Goal: Check status: Check status

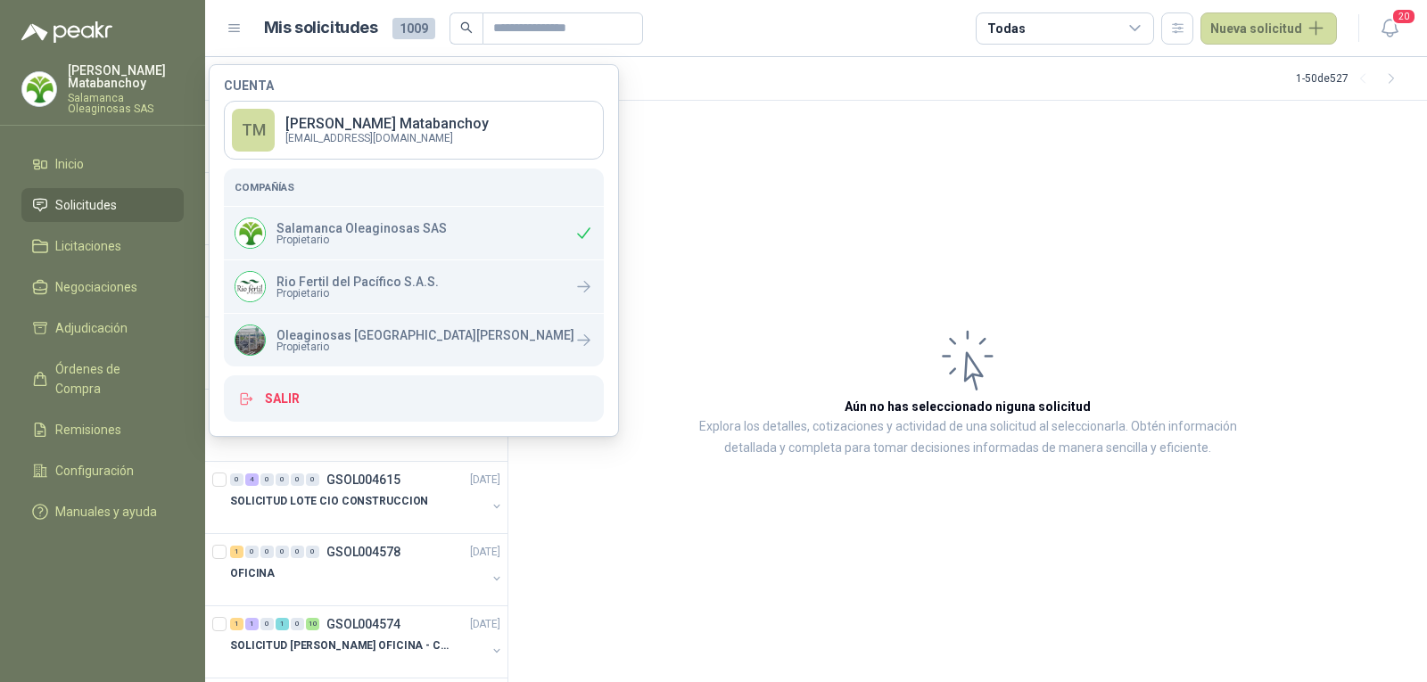
click at [785, 204] on article "Aún no has seleccionado niguna solicitud Explora los detalles, cotizaciones y a…" at bounding box center [967, 392] width 919 height 582
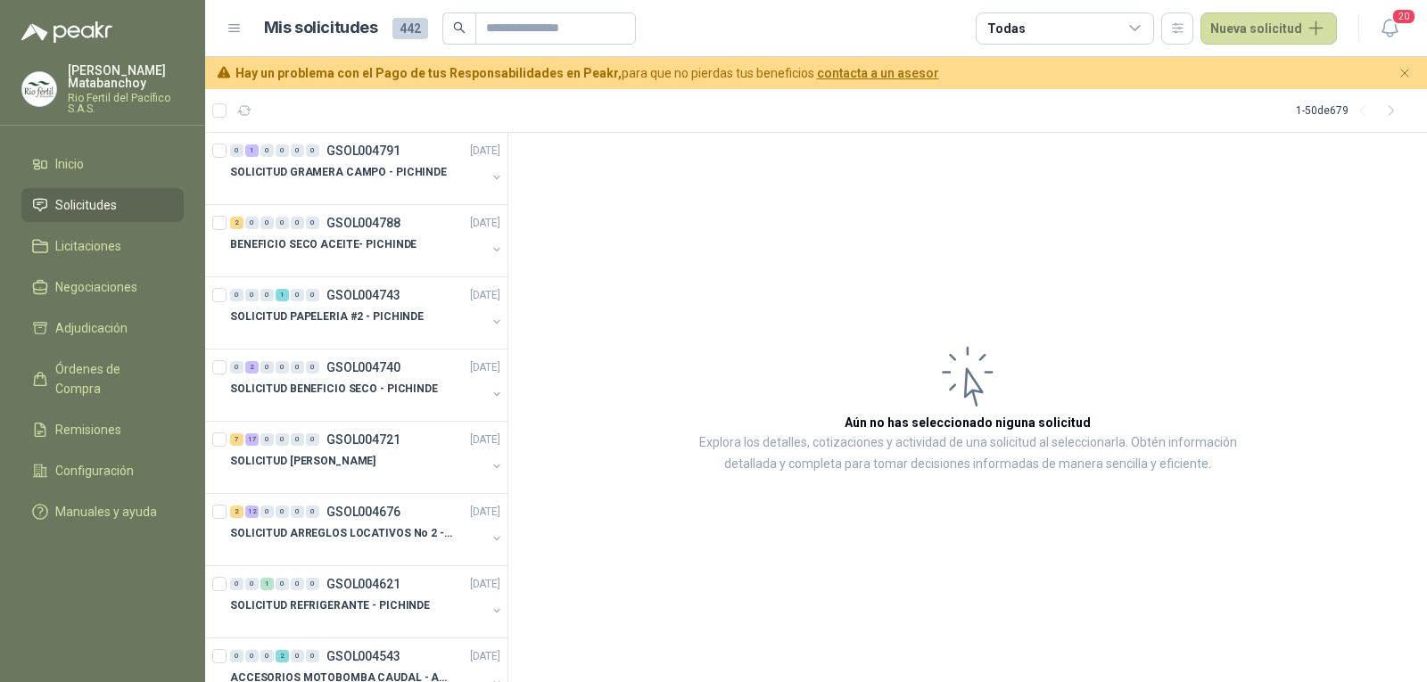
click at [91, 104] on p "Rio Fertil del Pacífico S.A.S." at bounding box center [126, 103] width 116 height 21
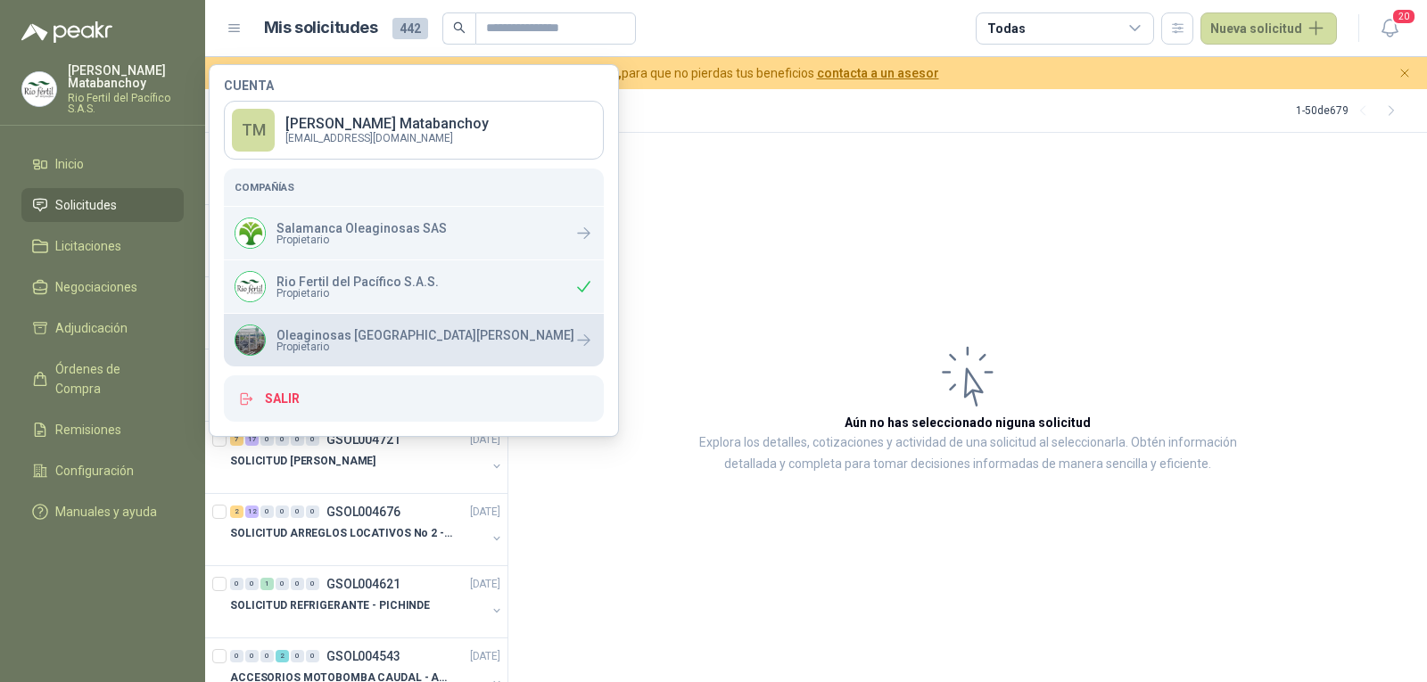
click at [385, 351] on span "Propietario" at bounding box center [425, 347] width 298 height 11
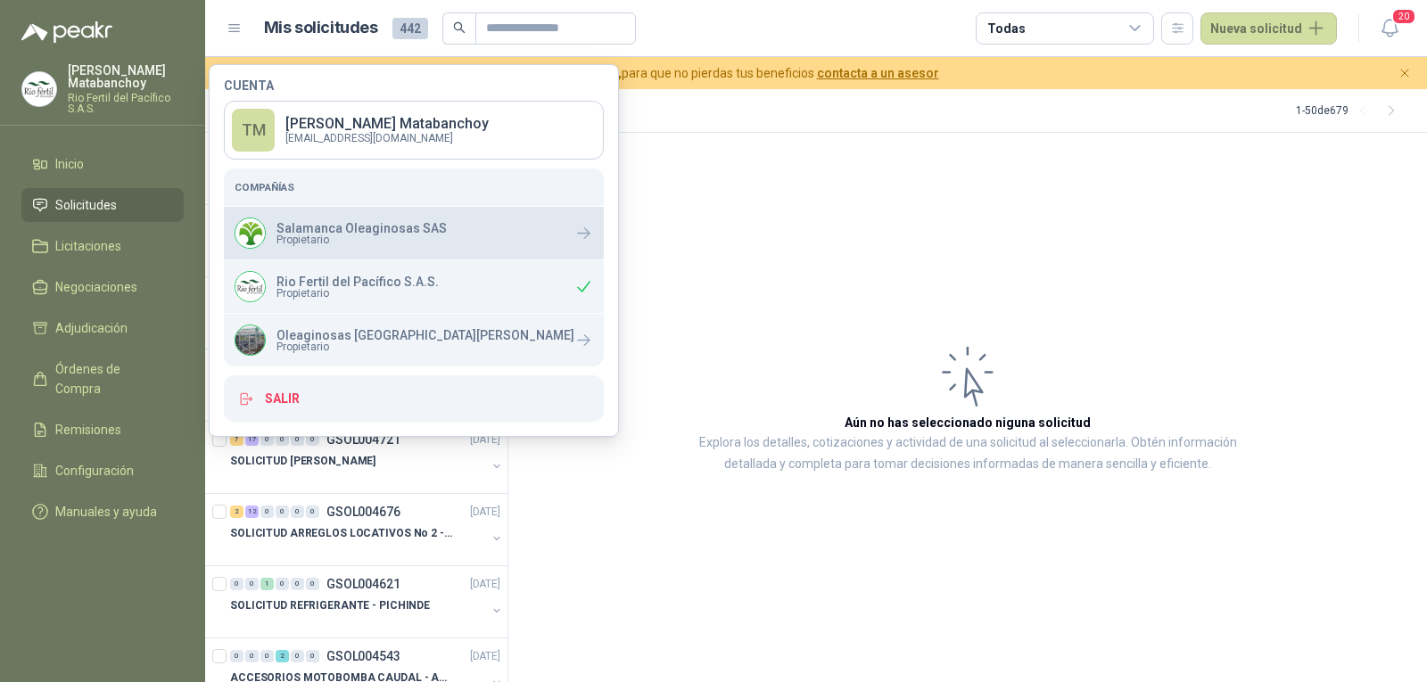
click at [502, 255] on div "Salamanca Oleaginosas SAS Propietario" at bounding box center [414, 233] width 380 height 53
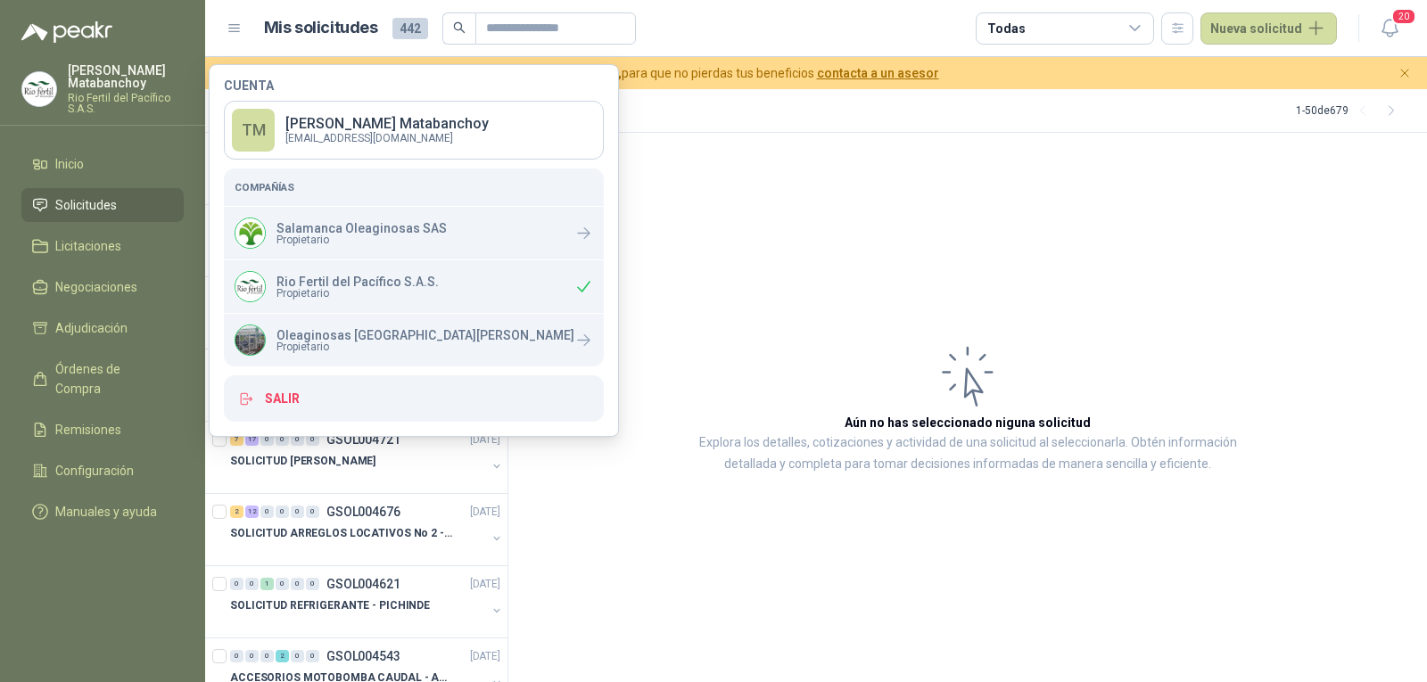
click at [798, 278] on article "Aún no has seleccionado niguna solicitud Explora los detalles, cotizaciones y a…" at bounding box center [967, 408] width 919 height 550
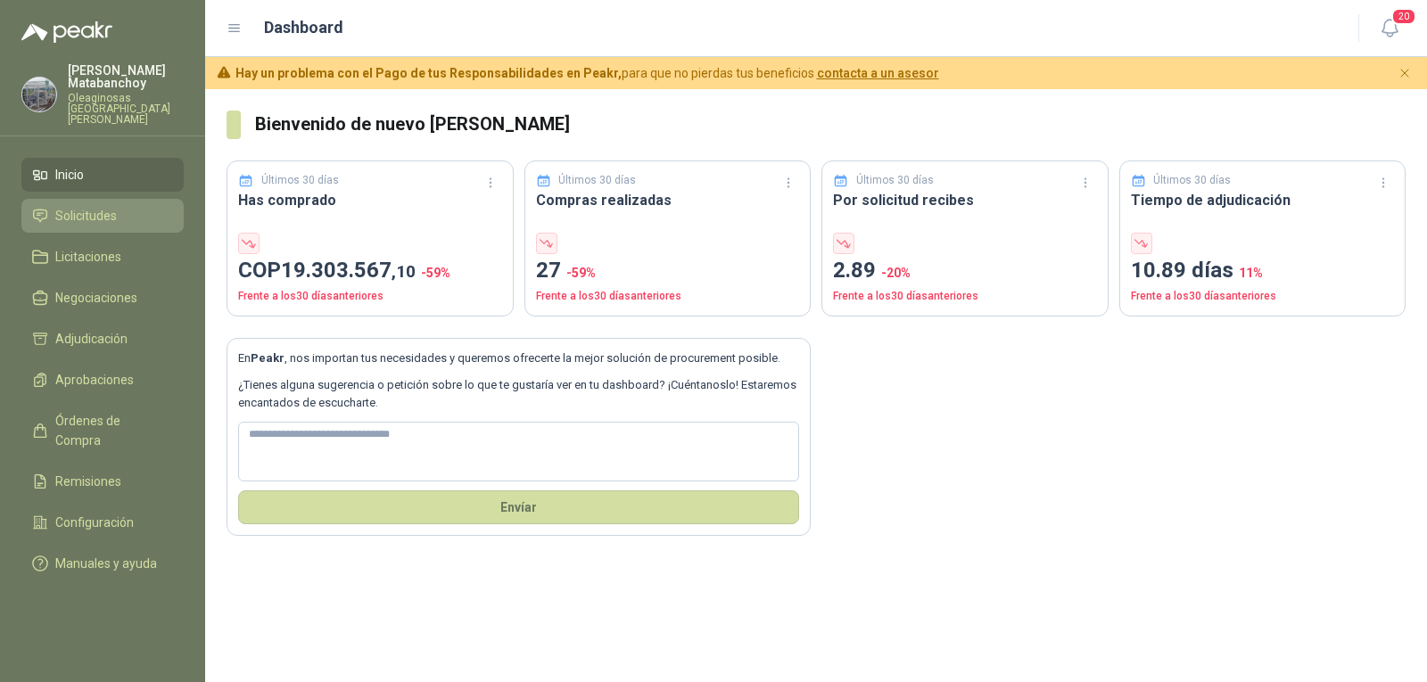
click at [100, 212] on span "Solicitudes" at bounding box center [86, 216] width 62 height 20
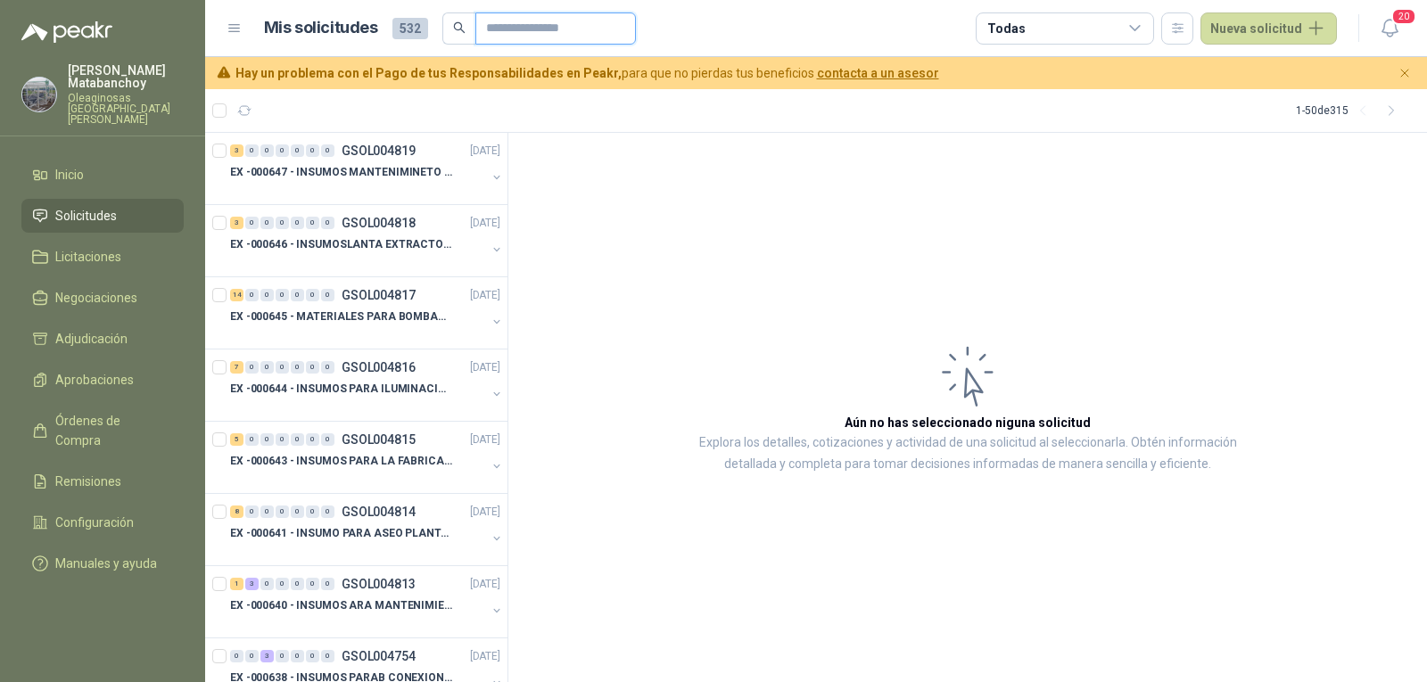
click at [521, 27] on input "text" at bounding box center [548, 28] width 125 height 30
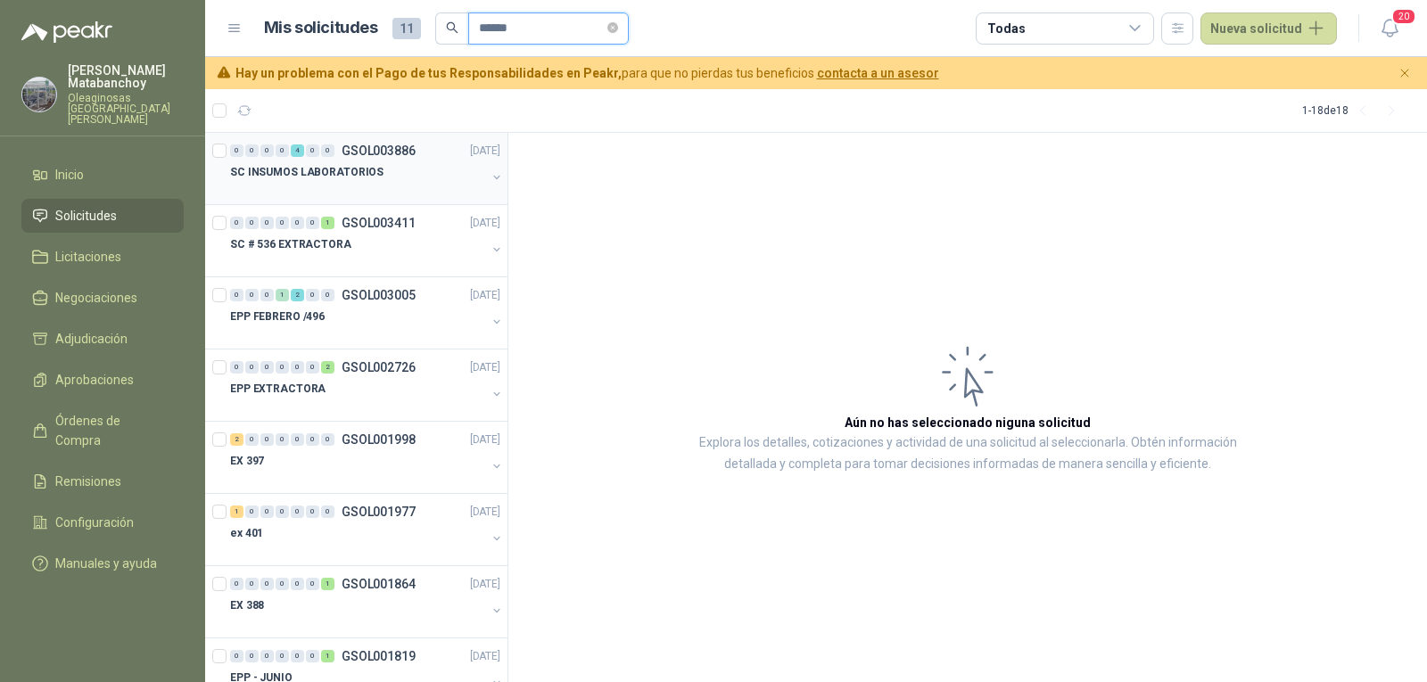
type input "******"
click at [368, 176] on p "SC INSUMOS LABORATORIOS" at bounding box center [306, 172] width 153 height 17
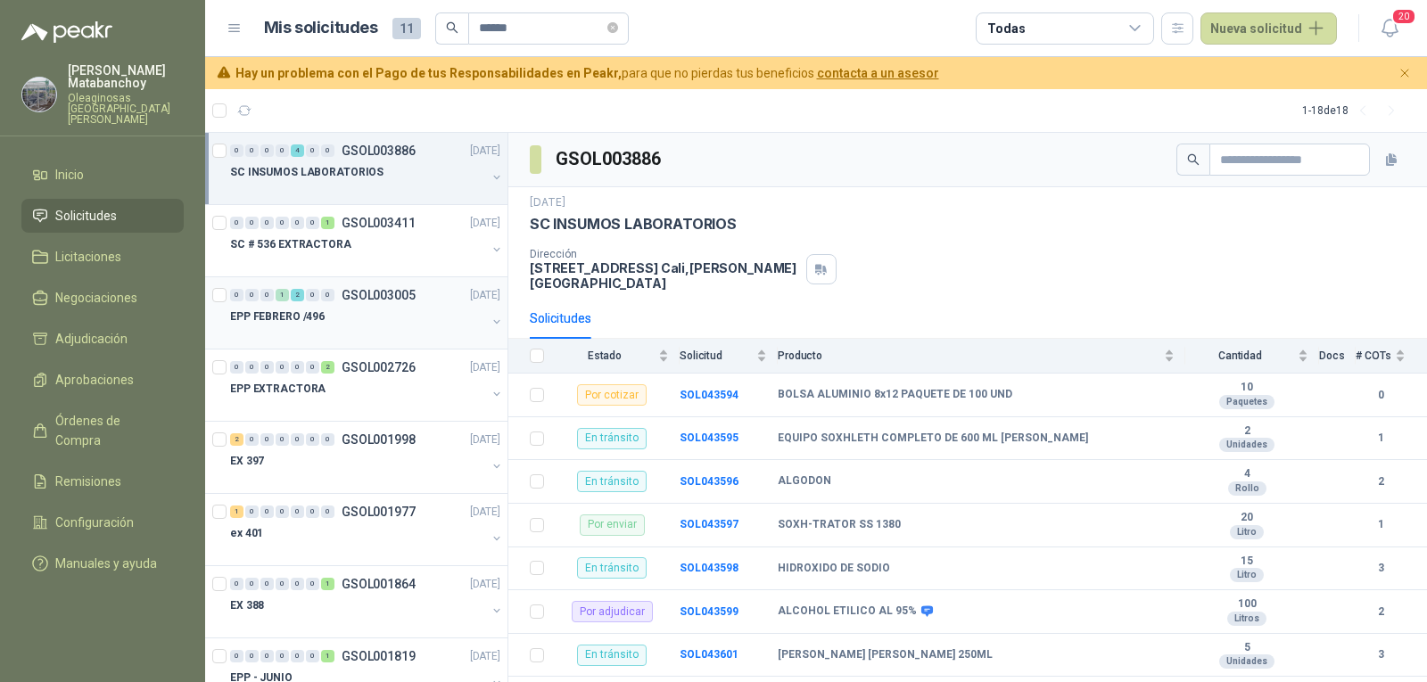
click at [318, 324] on p "EPP FEBRERO /496" at bounding box center [277, 317] width 95 height 17
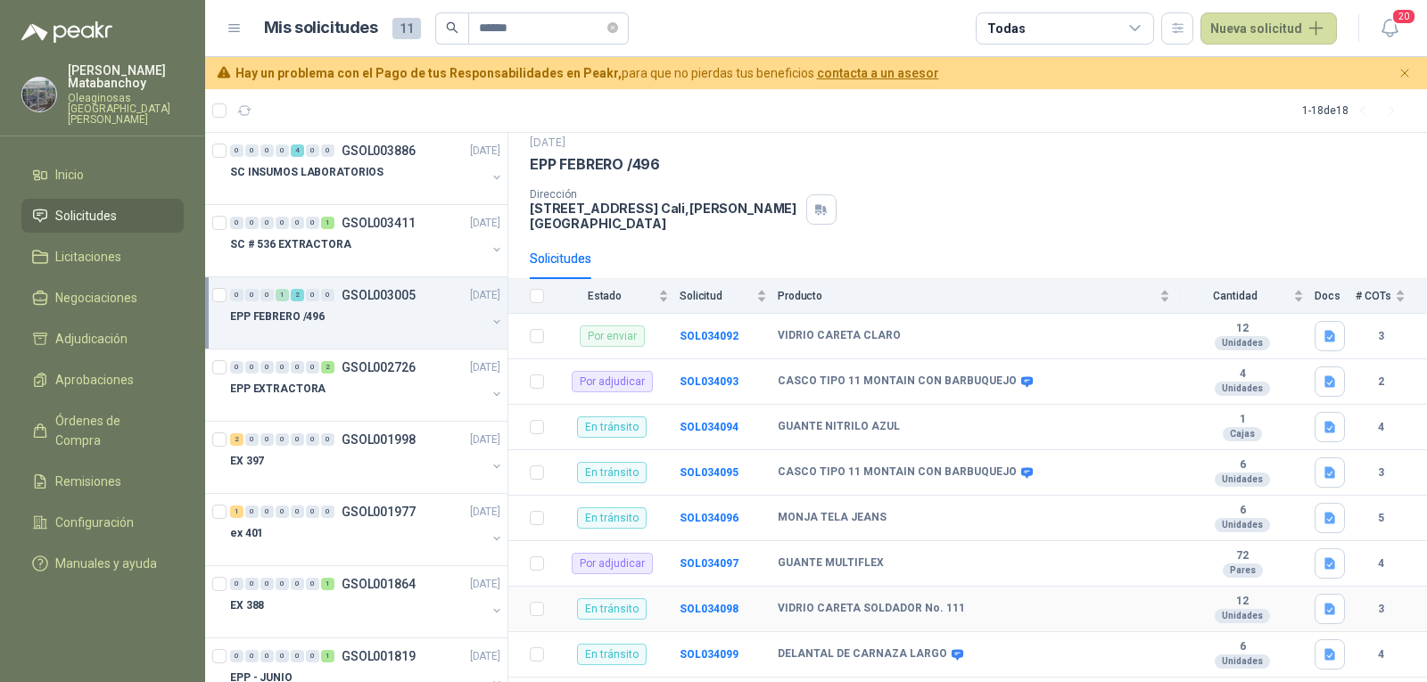
scroll to position [29, 0]
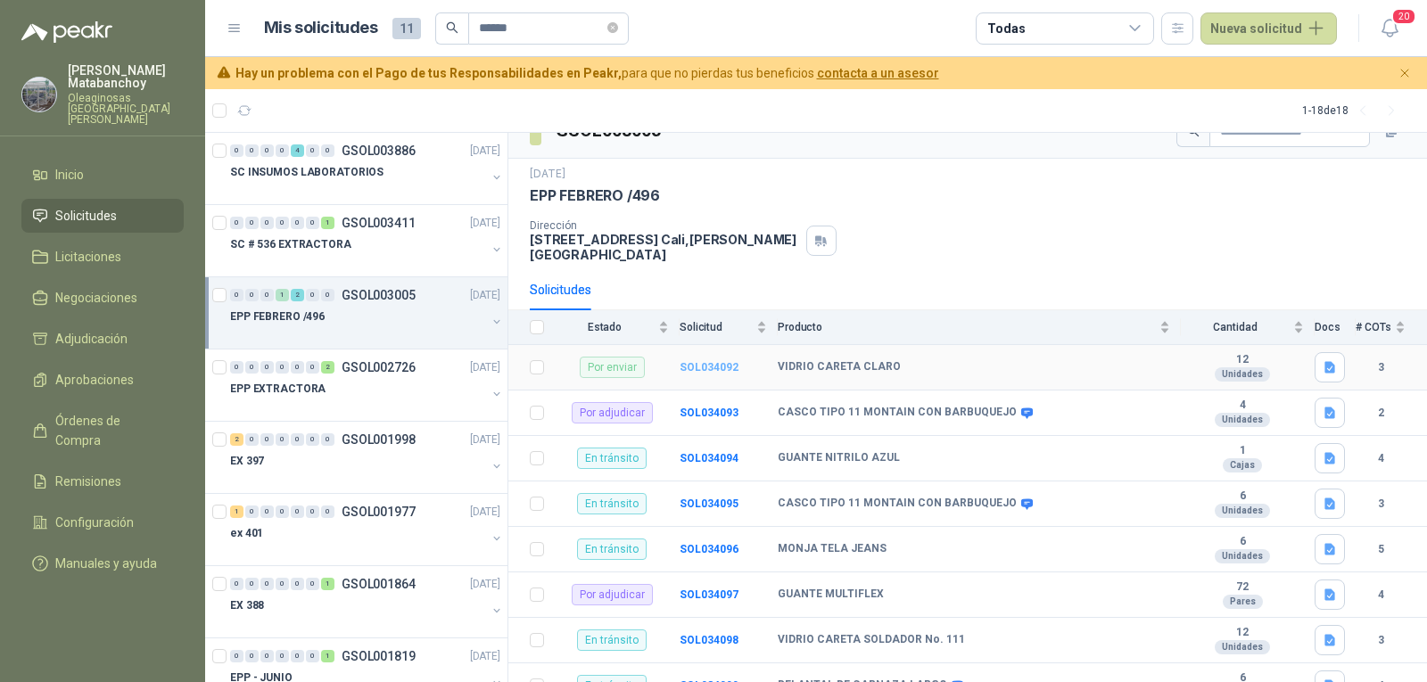
click at [713, 361] on b "SOL034092" at bounding box center [709, 367] width 59 height 12
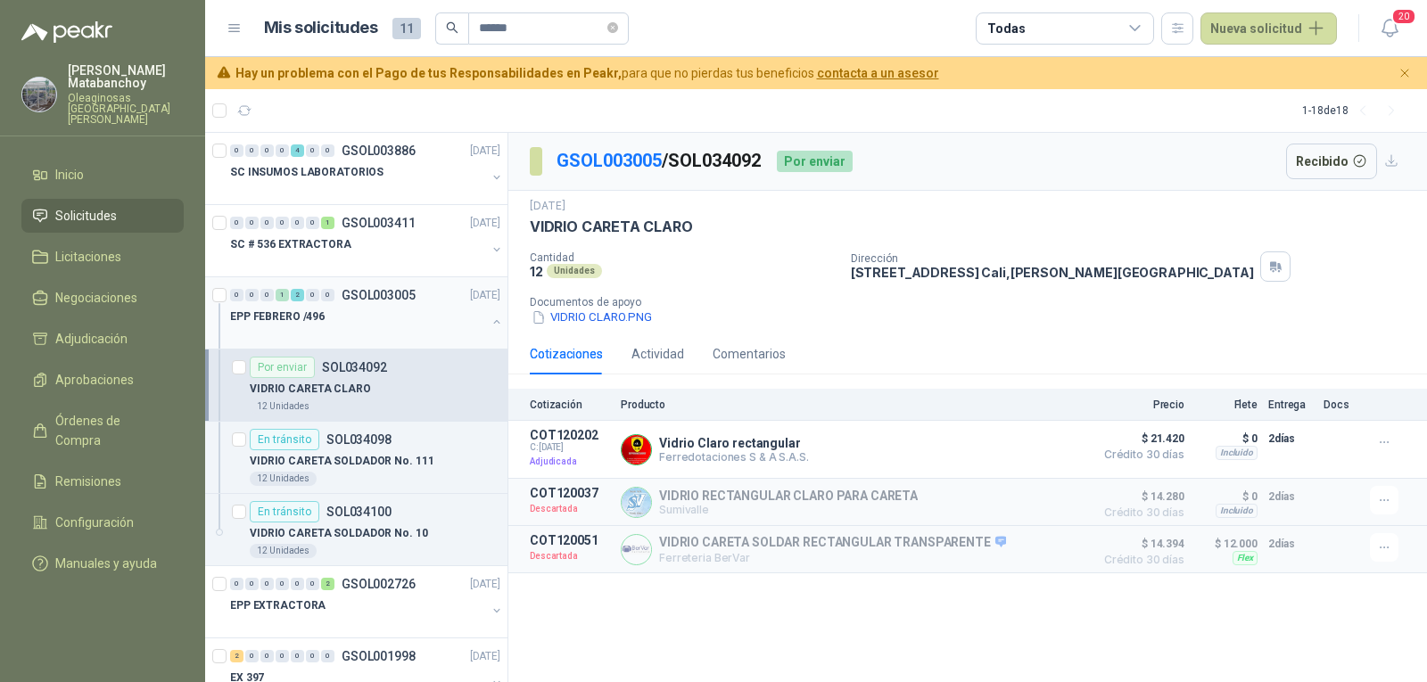
click at [389, 332] on div at bounding box center [358, 334] width 256 height 14
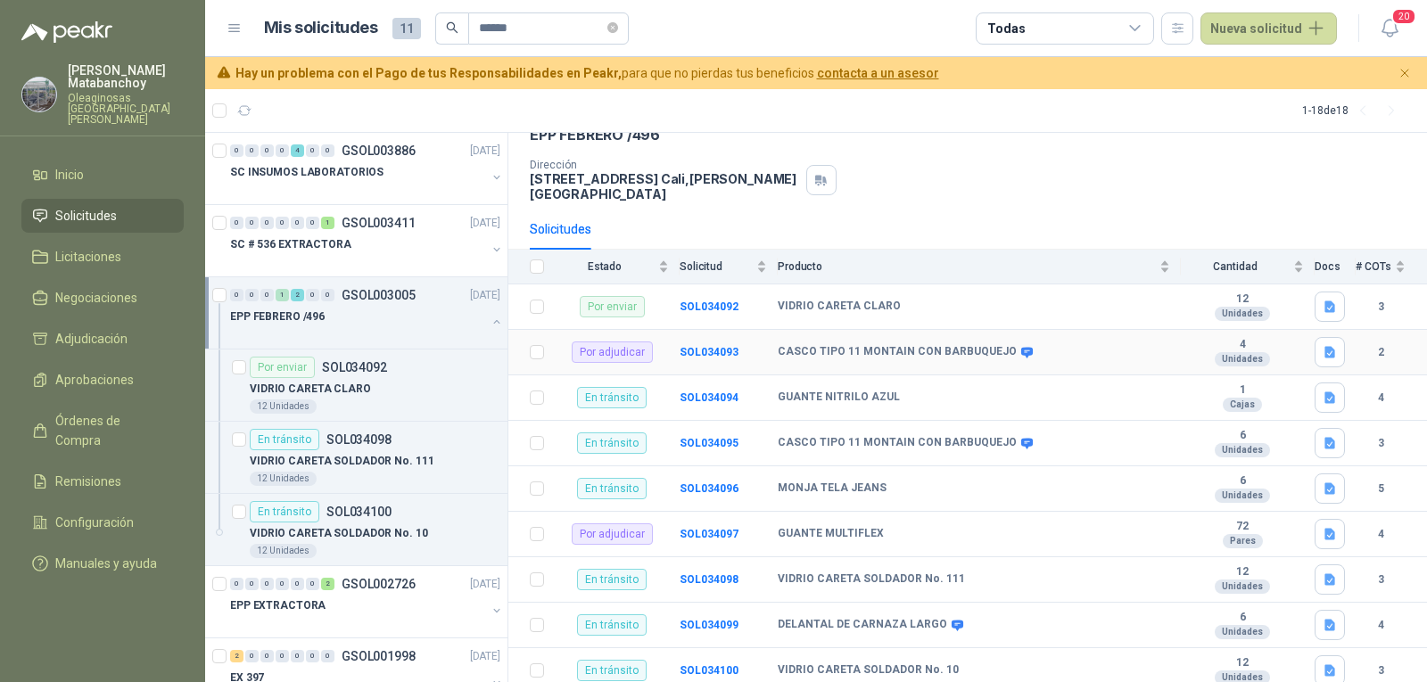
scroll to position [118, 0]
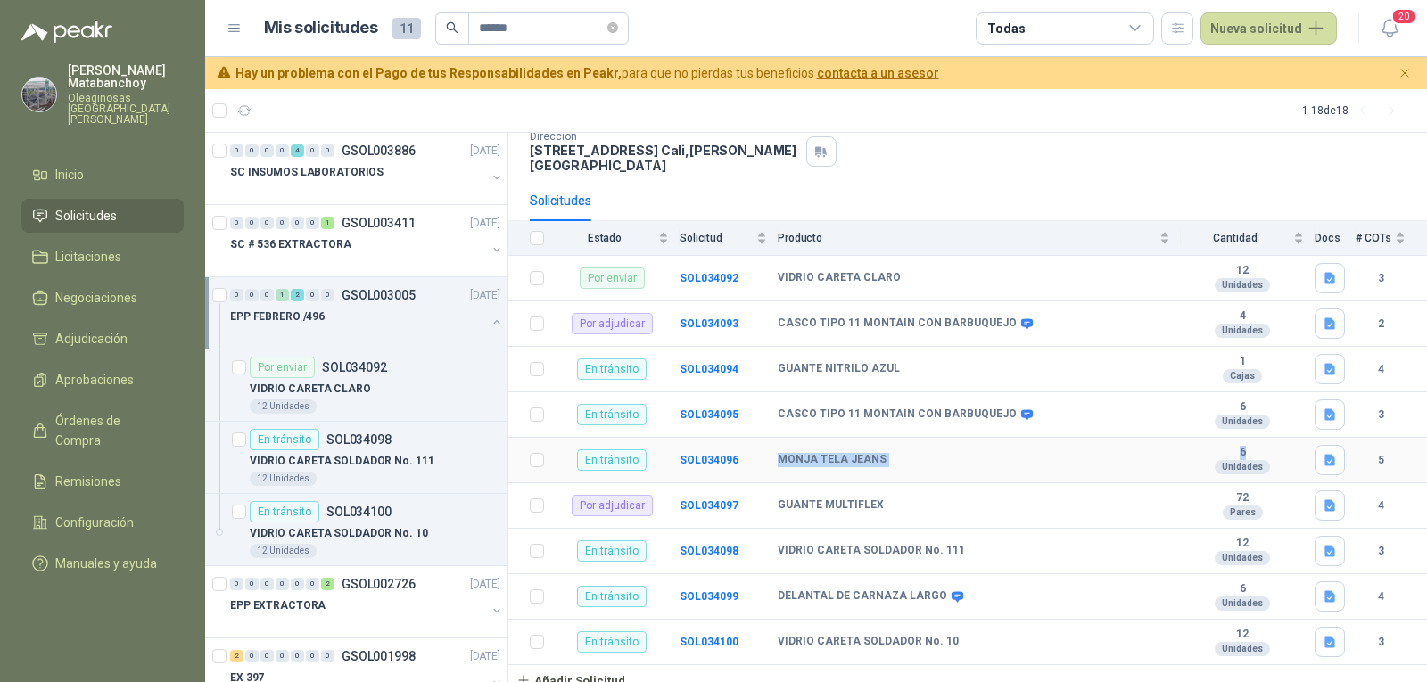
drag, startPoint x: 763, startPoint y: 450, endPoint x: 1256, endPoint y: 441, distance: 492.4
click at [1256, 441] on tr "En tránsito SOL034096 MONJA TELA JEANS 6 Unidades 5" at bounding box center [967, 460] width 919 height 45
click at [898, 544] on b "VIDRIO CARETA SOLDADOR No. 111" at bounding box center [871, 551] width 187 height 14
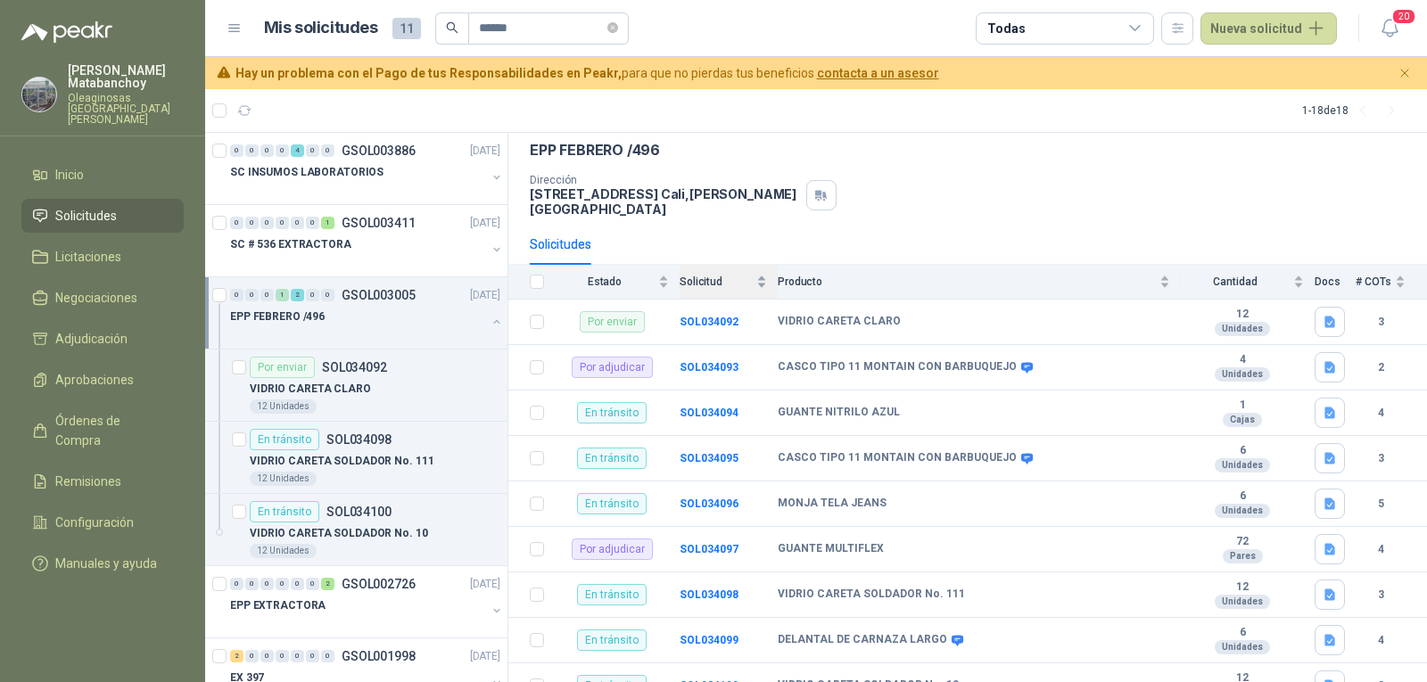
scroll to position [0, 0]
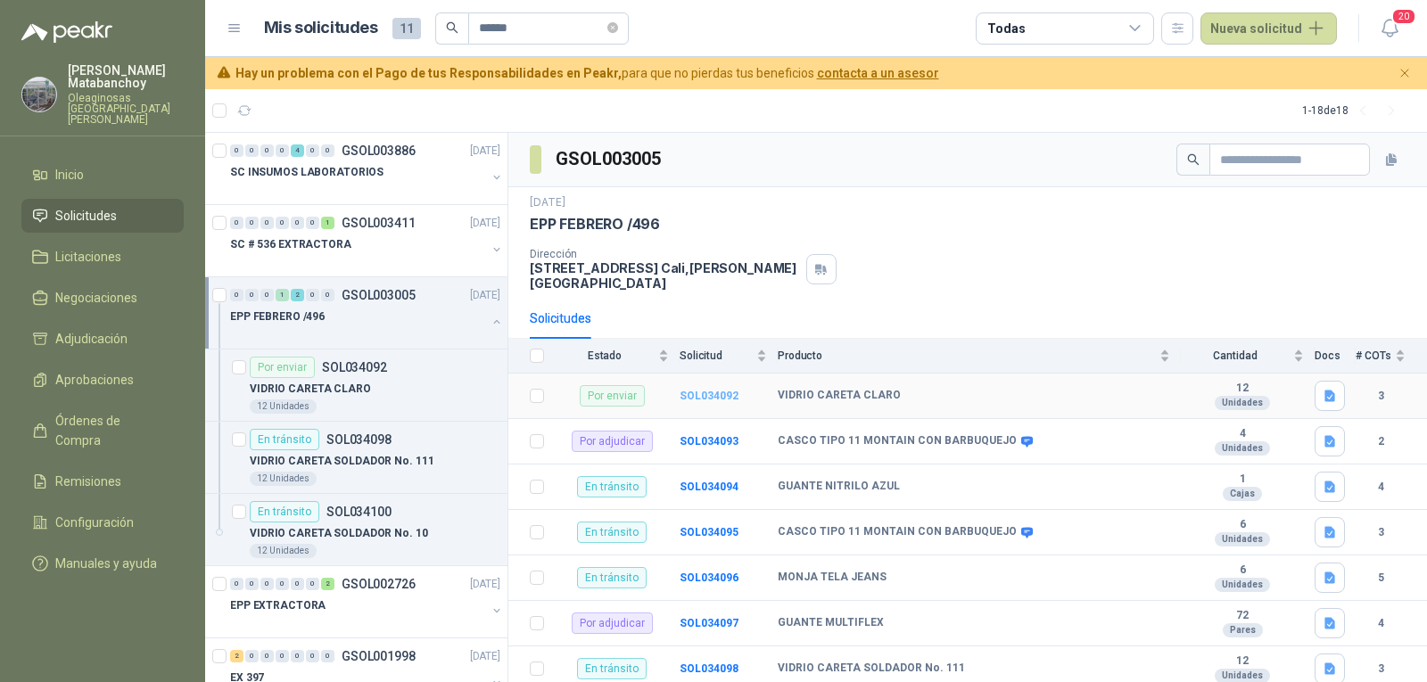
click at [713, 390] on b "SOL034092" at bounding box center [709, 396] width 59 height 12
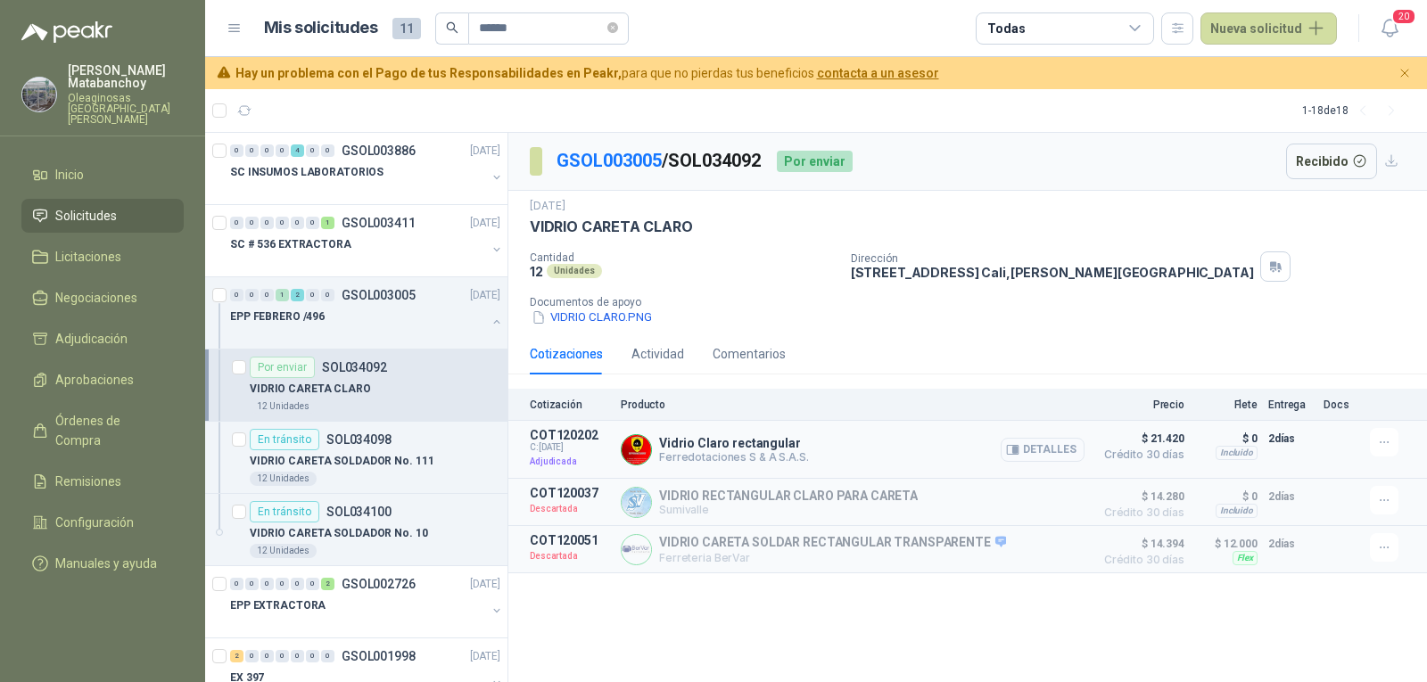
click at [1030, 444] on button "Detalles" at bounding box center [1043, 450] width 84 height 24
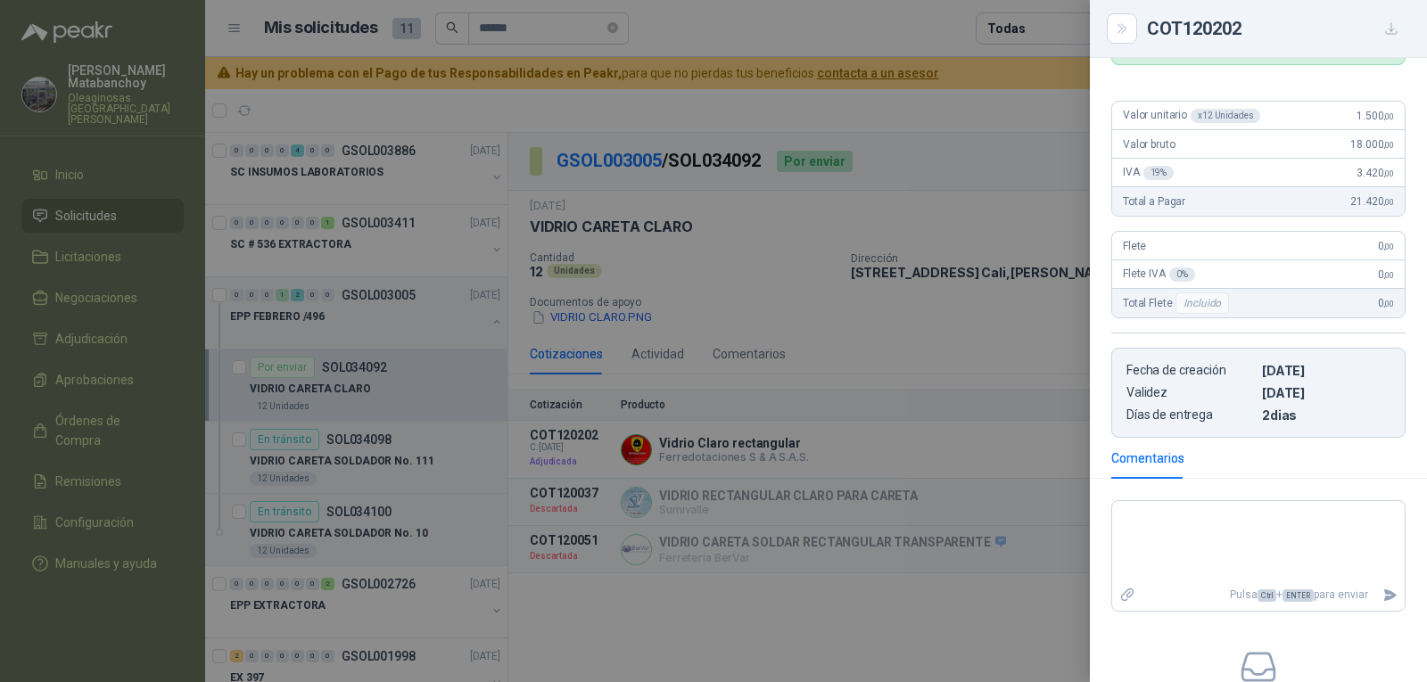
scroll to position [309, 0]
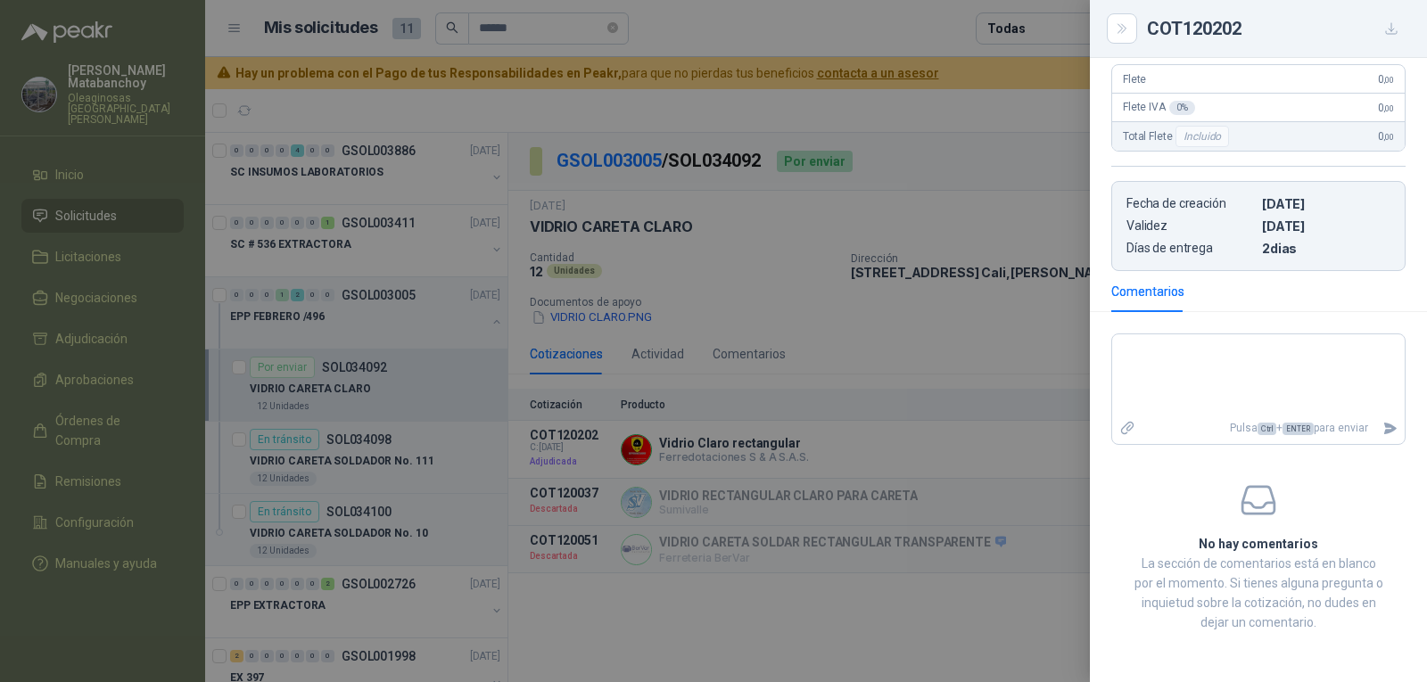
click at [853, 347] on div at bounding box center [713, 341] width 1427 height 682
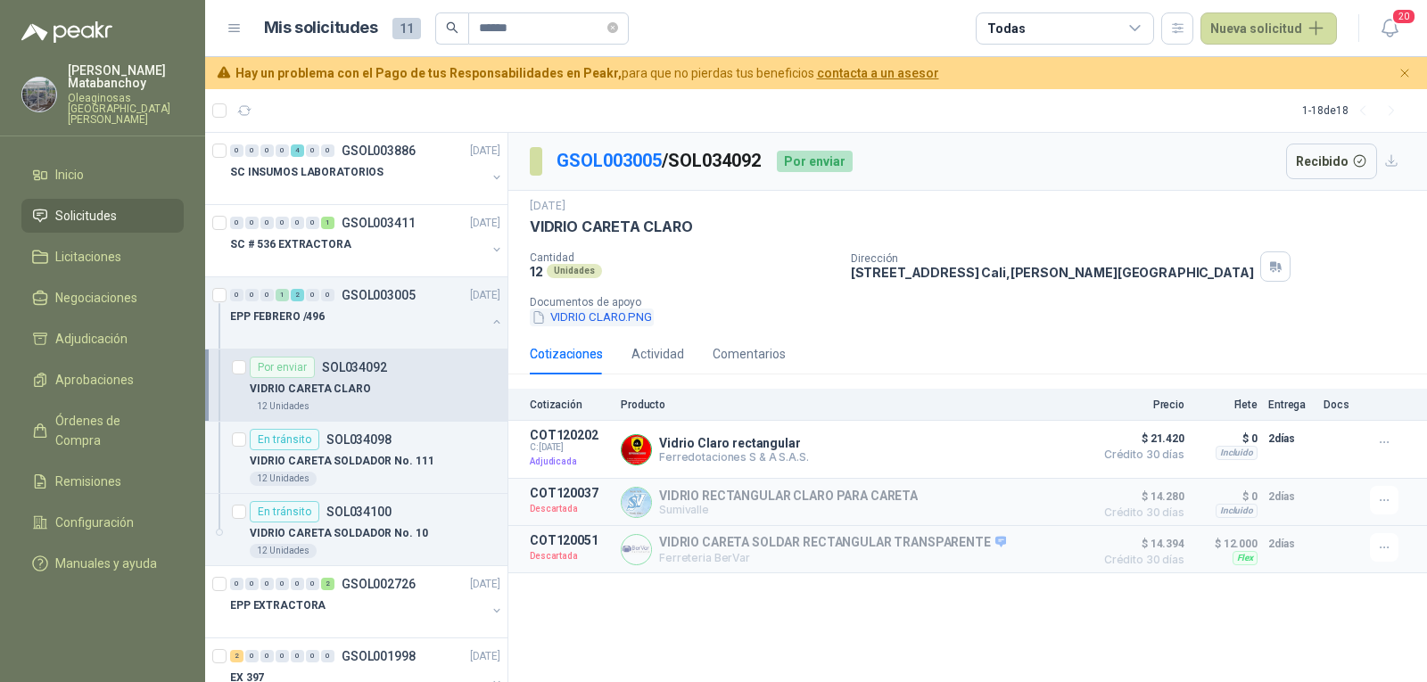
click at [589, 322] on button "VIDRIO CLARO.PNG" at bounding box center [592, 318] width 124 height 19
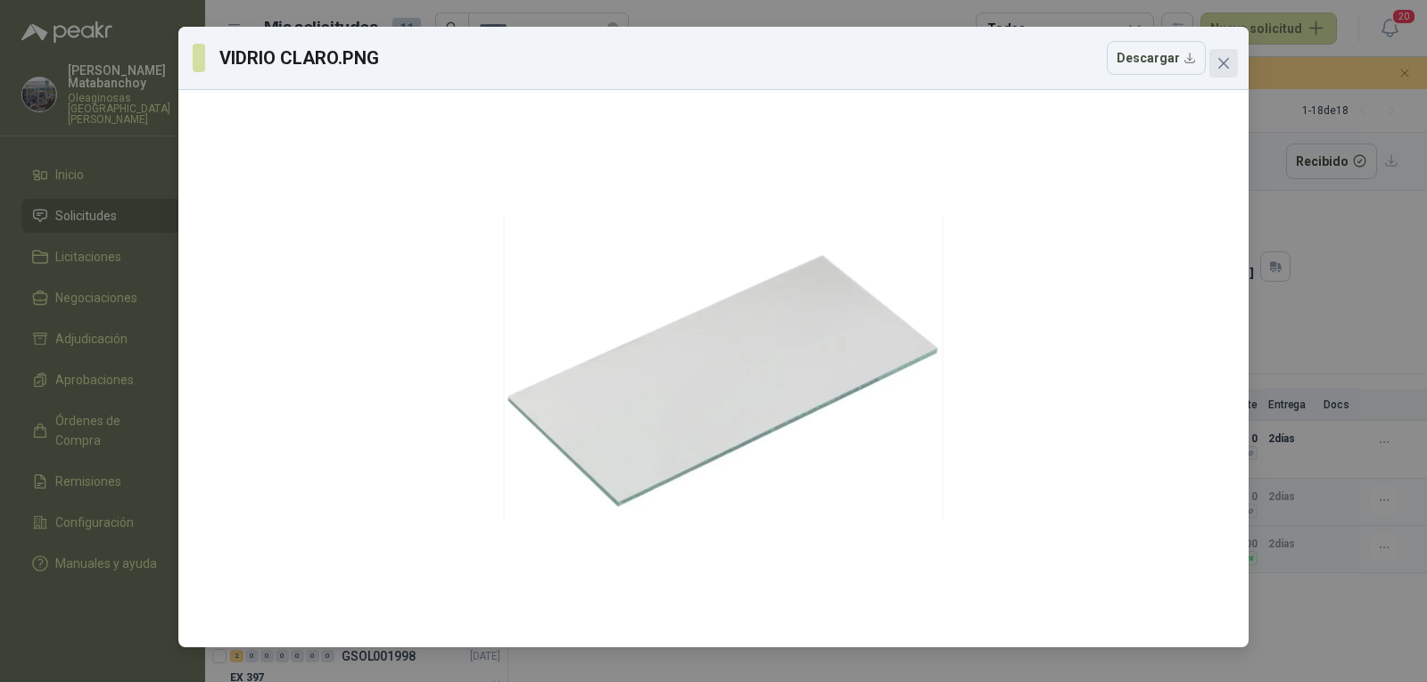
click at [1220, 62] on icon "close" at bounding box center [1223, 63] width 14 height 14
